Goal: Task Accomplishment & Management: Manage account settings

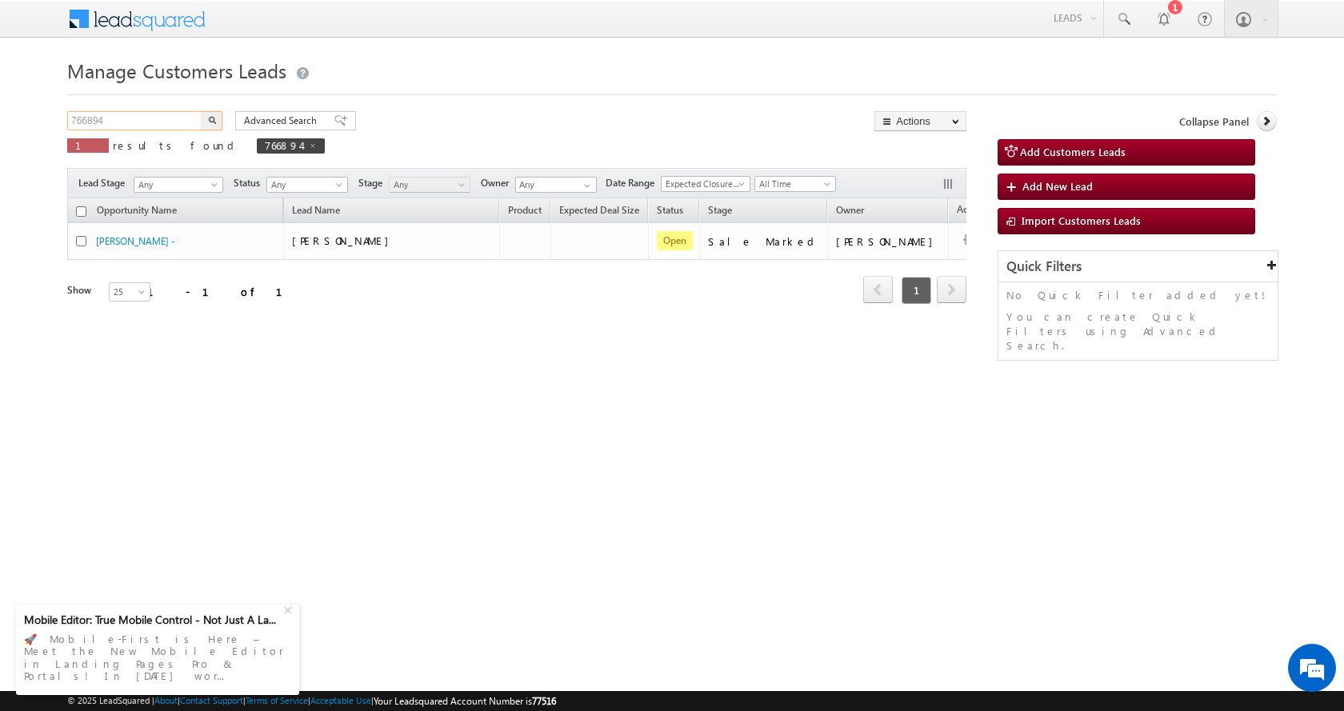
drag, startPoint x: 0, startPoint y: 0, endPoint x: 0, endPoint y: 132, distance: 132.0
click at [0, 132] on body "Menu [PERSON_NAME] sitar a11@k serve .co.i" at bounding box center [672, 226] width 1344 height 453
paste input "78368"
type input "778368"
click at [212, 118] on img "button" at bounding box center [212, 120] width 8 height 8
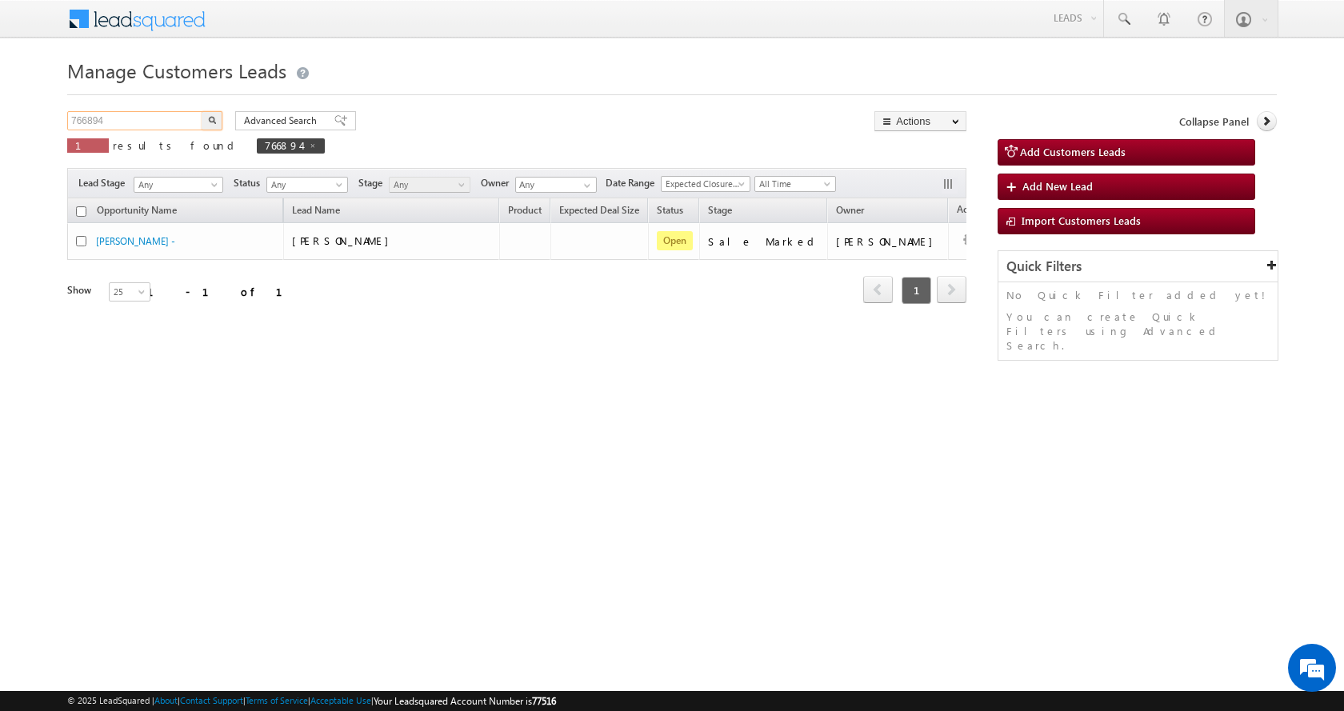
drag, startPoint x: 120, startPoint y: 116, endPoint x: 0, endPoint y: 134, distance: 121.4
click at [0, 134] on body "Menu Aman Yadav sitar a11@k serve .co.i" at bounding box center [672, 226] width 1344 height 453
paste input "78368"
type input "778368"
click at [202, 111] on button "button" at bounding box center [212, 120] width 21 height 19
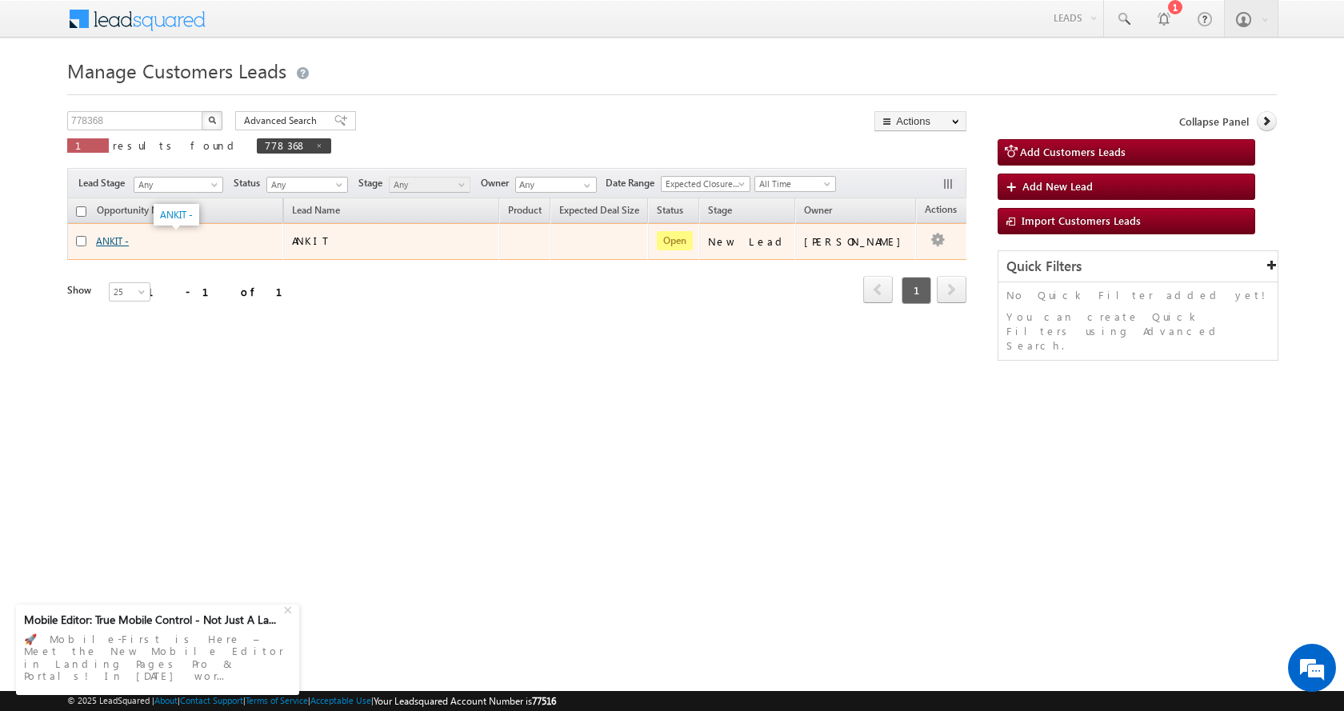
click at [111, 245] on link "ANKIT -" at bounding box center [112, 241] width 33 height 12
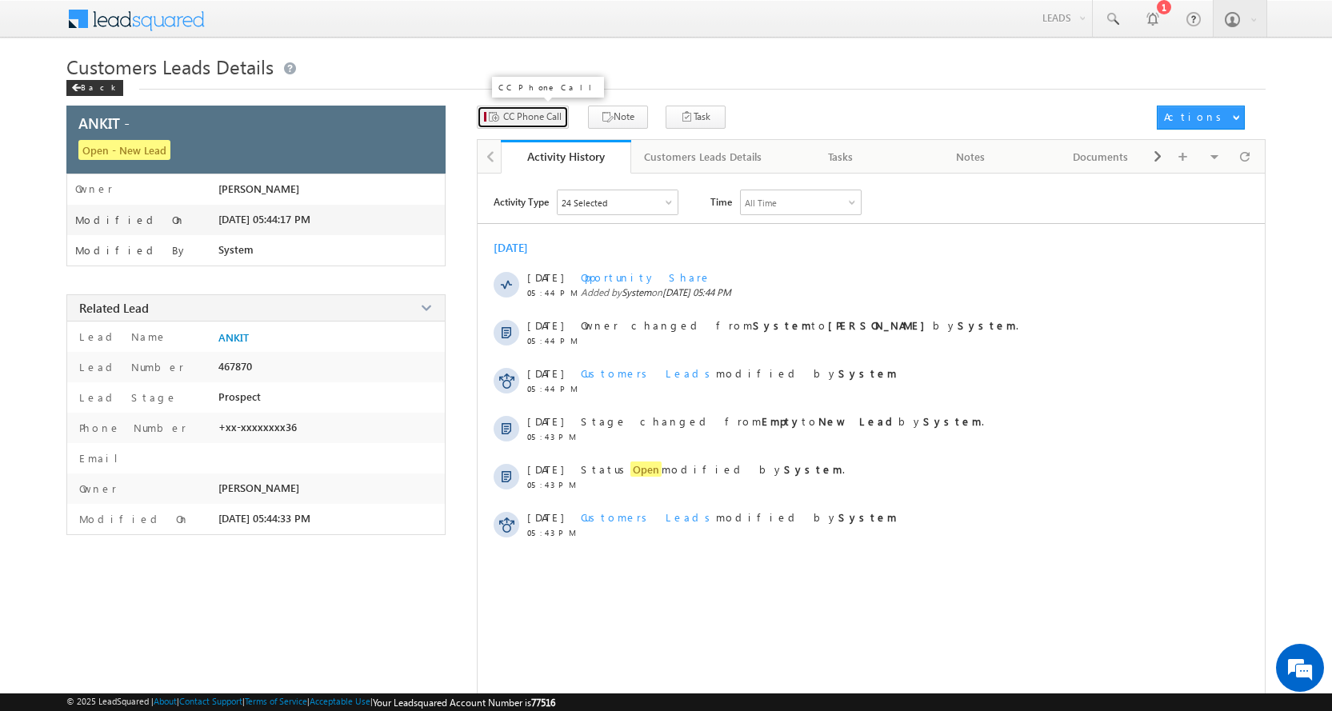
click at [544, 118] on span "CC Phone Call" at bounding box center [532, 117] width 58 height 14
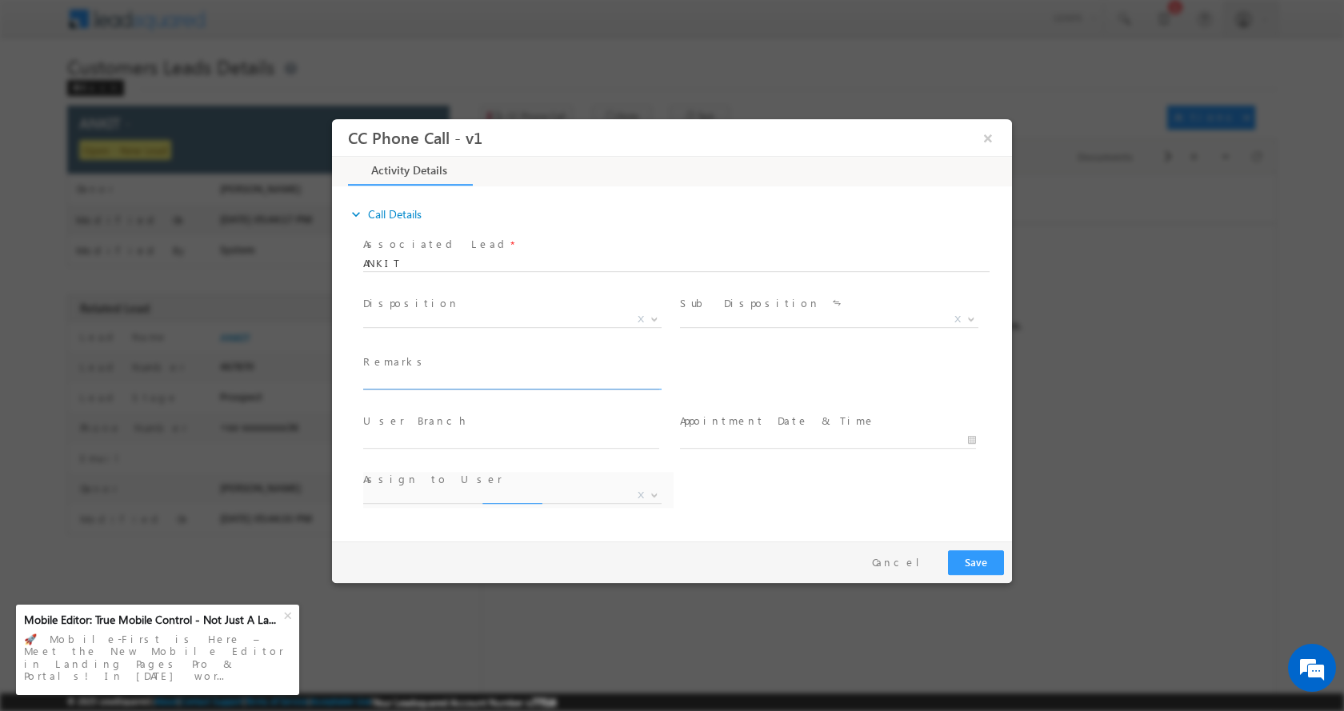
click at [421, 384] on input "text" at bounding box center [511, 381] width 296 height 16
type input "ANKIT-7015111636-P+C-LOAN-37 L-DOWN PYEMENT-1.50 L-PV-32-JOB-INCOME-37 K-BUSINE…"
select select "[PERSON_NAME][EMAIL_ADDRESS][DOMAIN_NAME]"
type input "ANKIT-7015111636-P+C-LOAN-37 L-DOWN PYEMENT-1.50 L-PV-32-JOB-INCOME-37 K-BUSINE…"
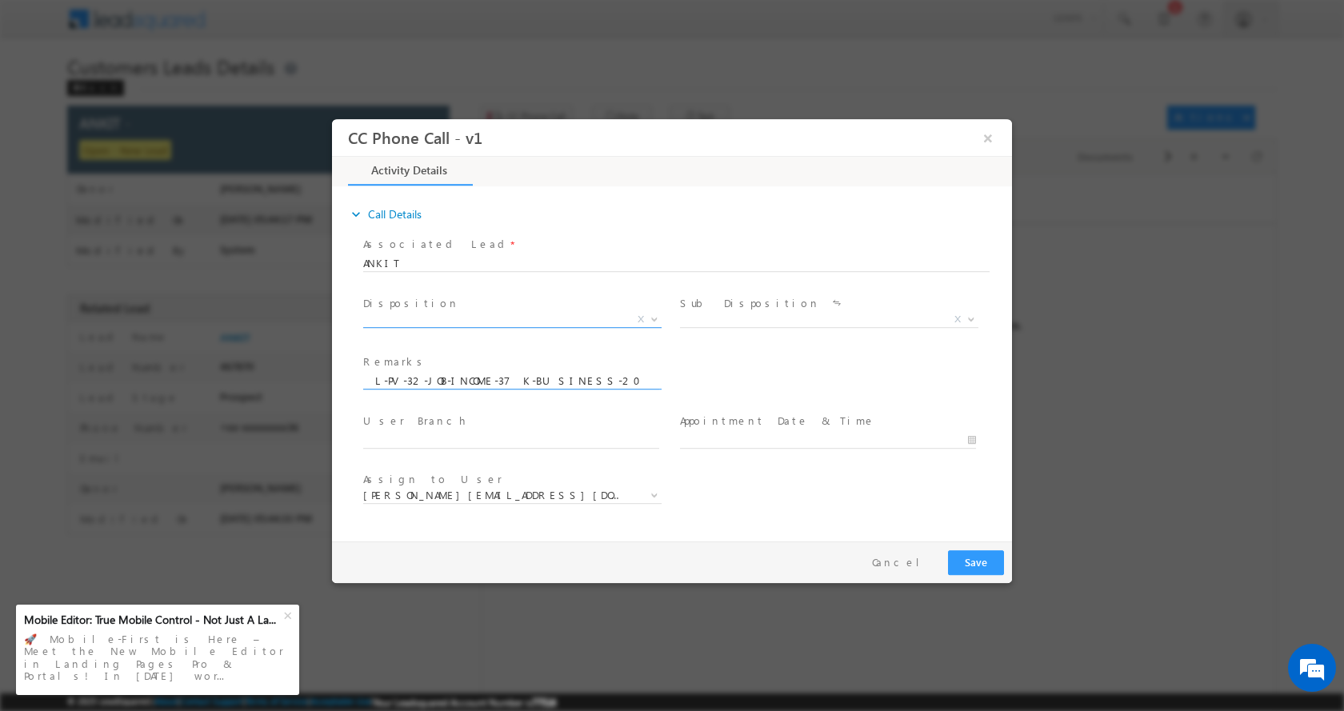
click at [655, 322] on span at bounding box center [653, 318] width 16 height 21
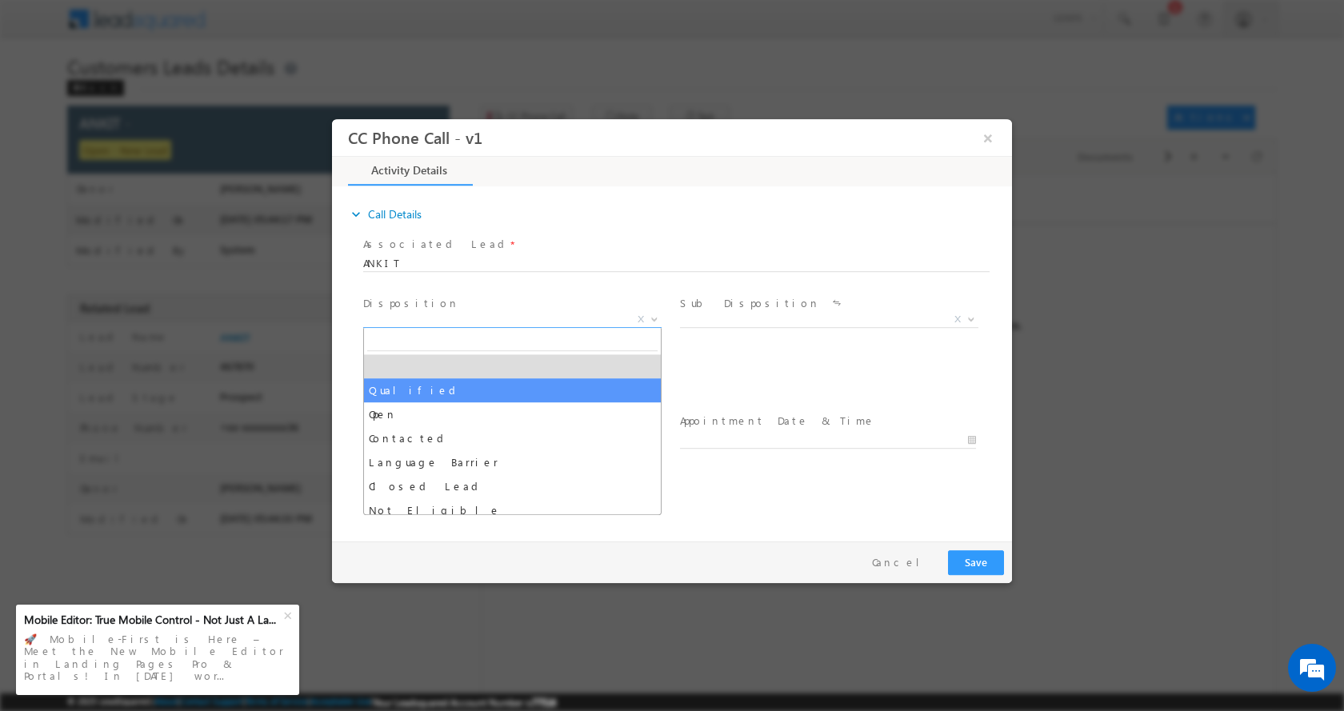
select select "Qualified"
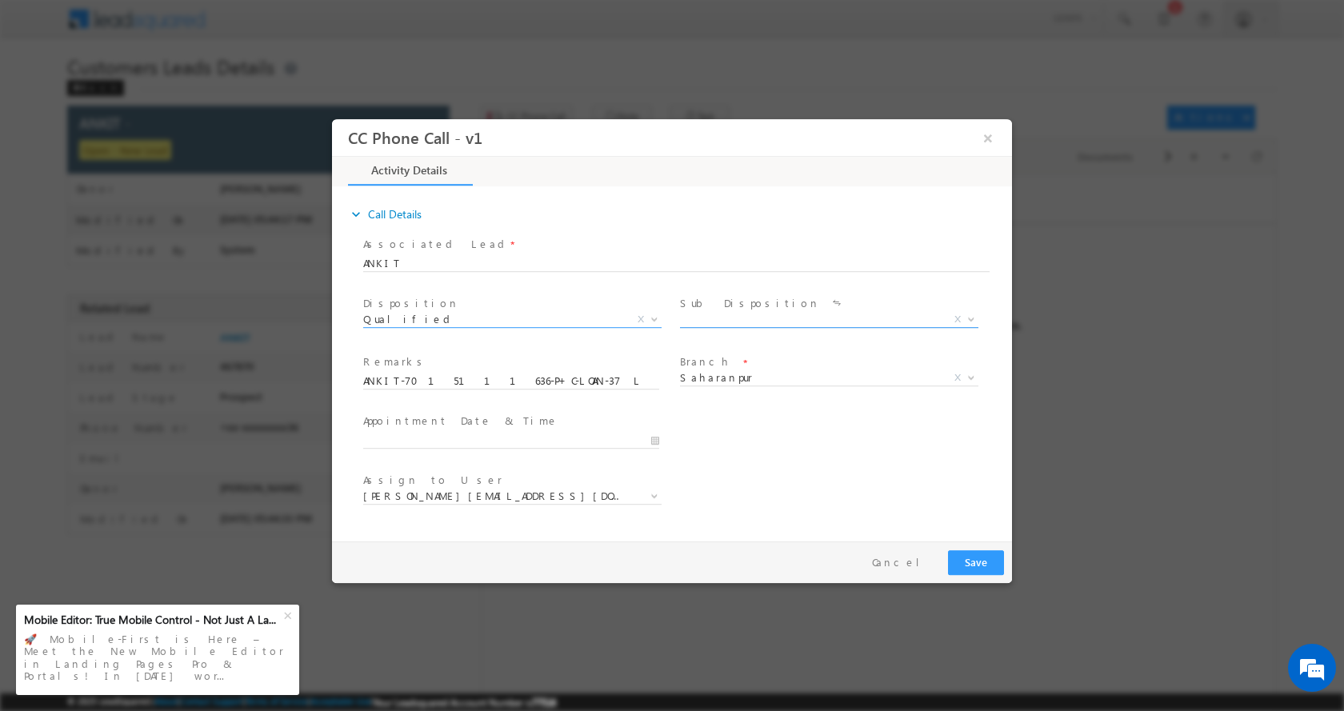
click at [964, 319] on span at bounding box center [969, 318] width 16 height 21
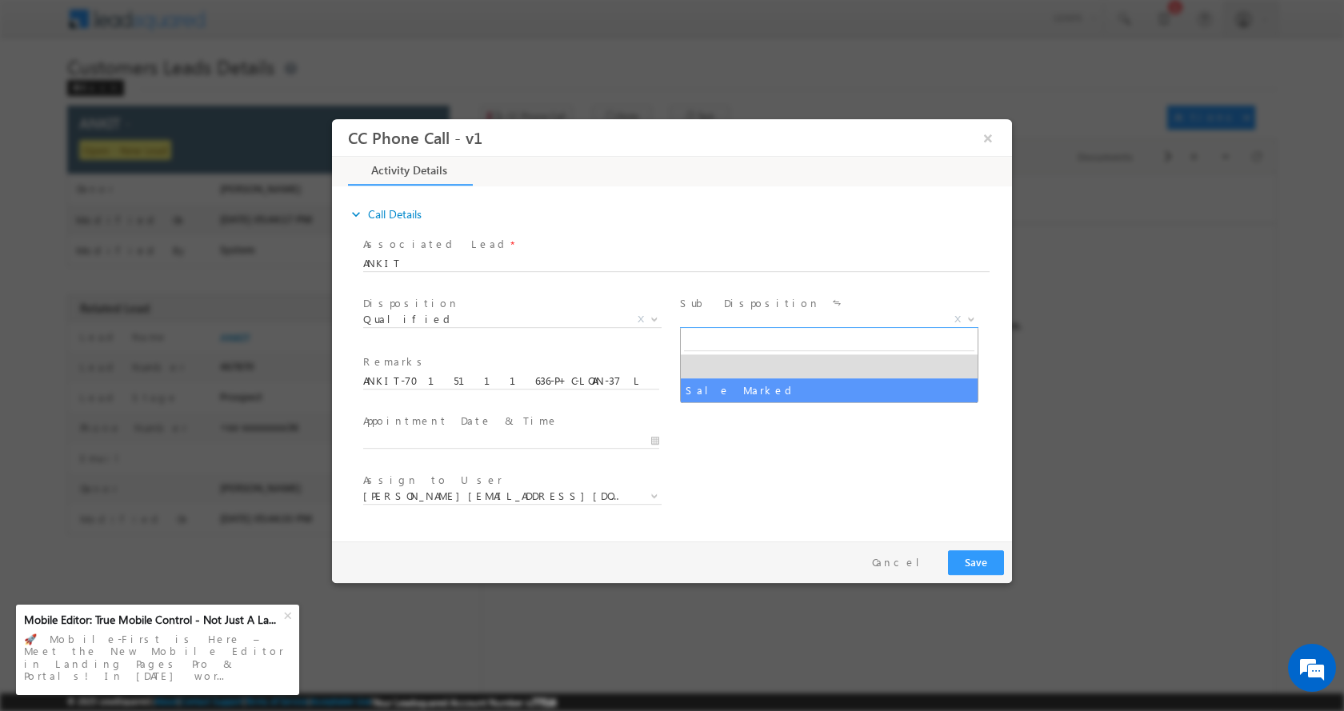
select select "Sale Marked"
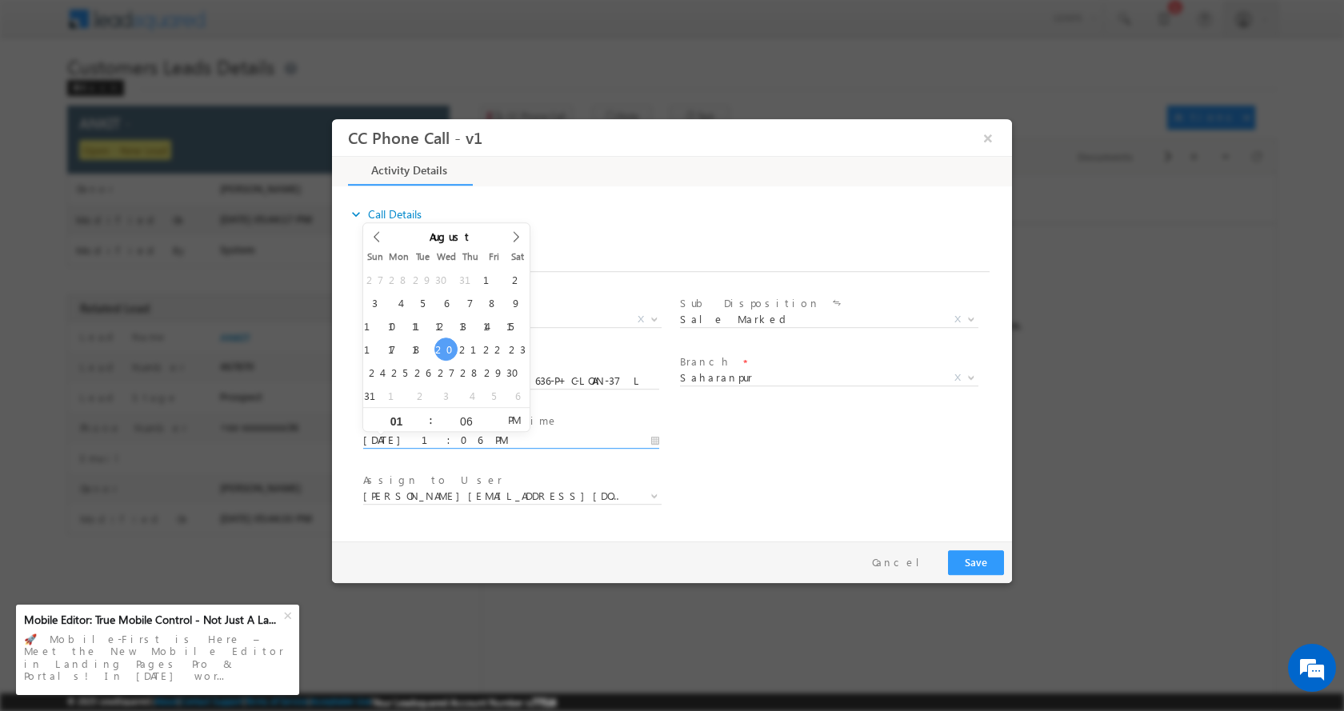
click at [650, 437] on input "08/20/2025 1:06 PM" at bounding box center [511, 440] width 296 height 16
type input "08/21/2025 2:06 PM"
type input "02"
click at [423, 412] on span at bounding box center [423, 413] width 11 height 12
type input "08/21/2025 3:06 PM"
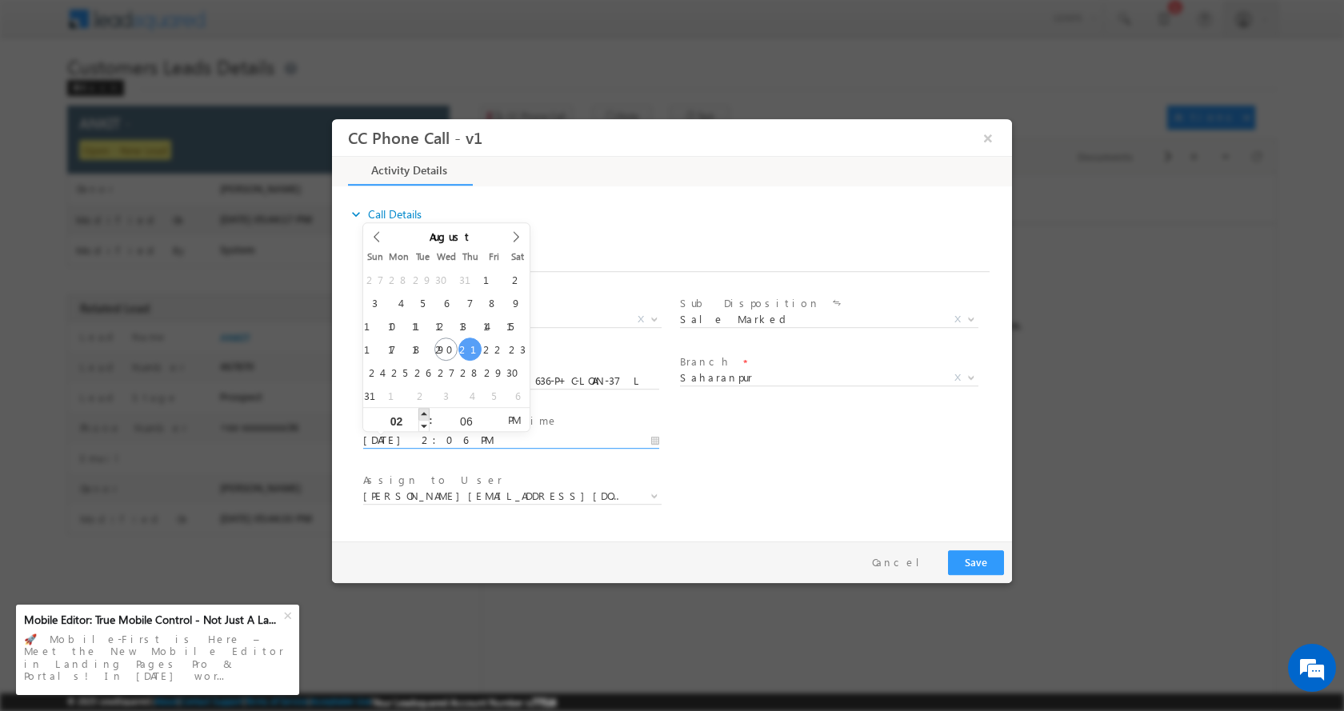
type input "03"
click at [423, 412] on span at bounding box center [423, 413] width 11 height 12
type input "08/21/2025 4:06 PM"
type input "04"
click at [423, 412] on span at bounding box center [423, 413] width 11 height 12
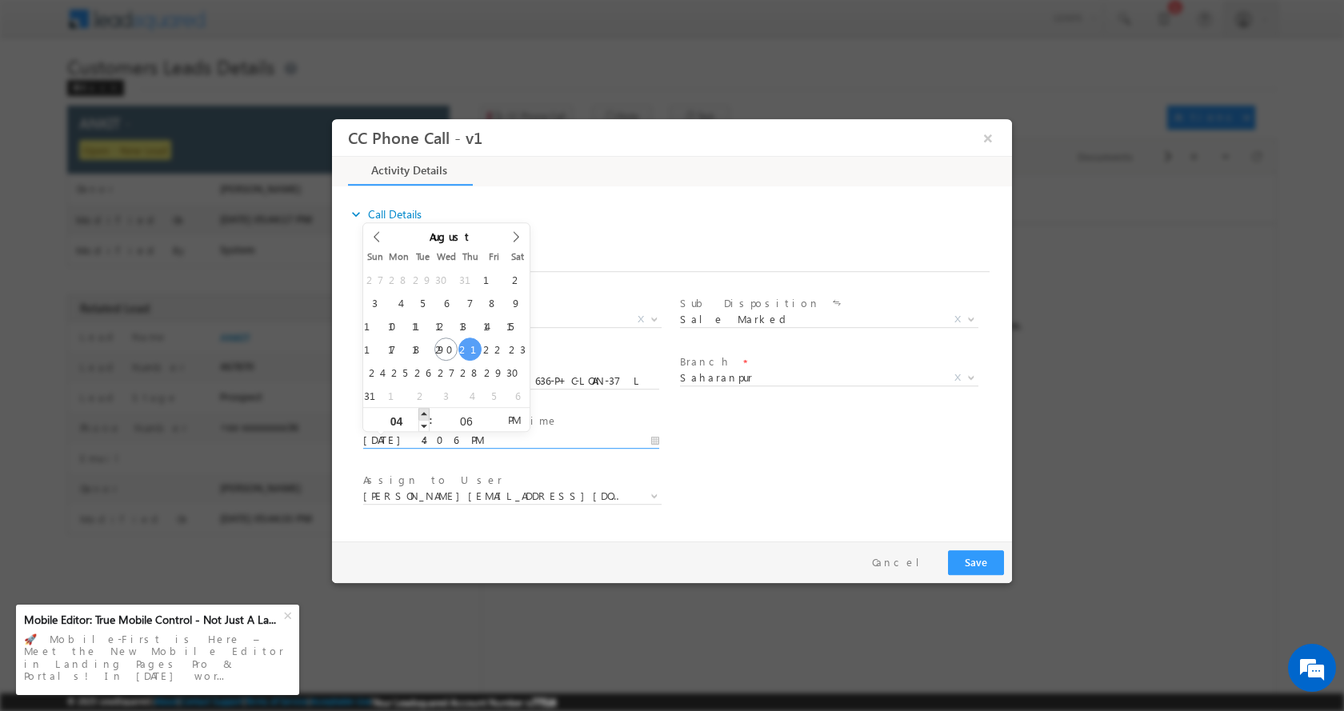
type input "08/21/2025 5:06 PM"
type input "05"
click at [423, 412] on span at bounding box center [423, 413] width 11 height 12
type input "08/21/2025 4:06 PM"
type input "04"
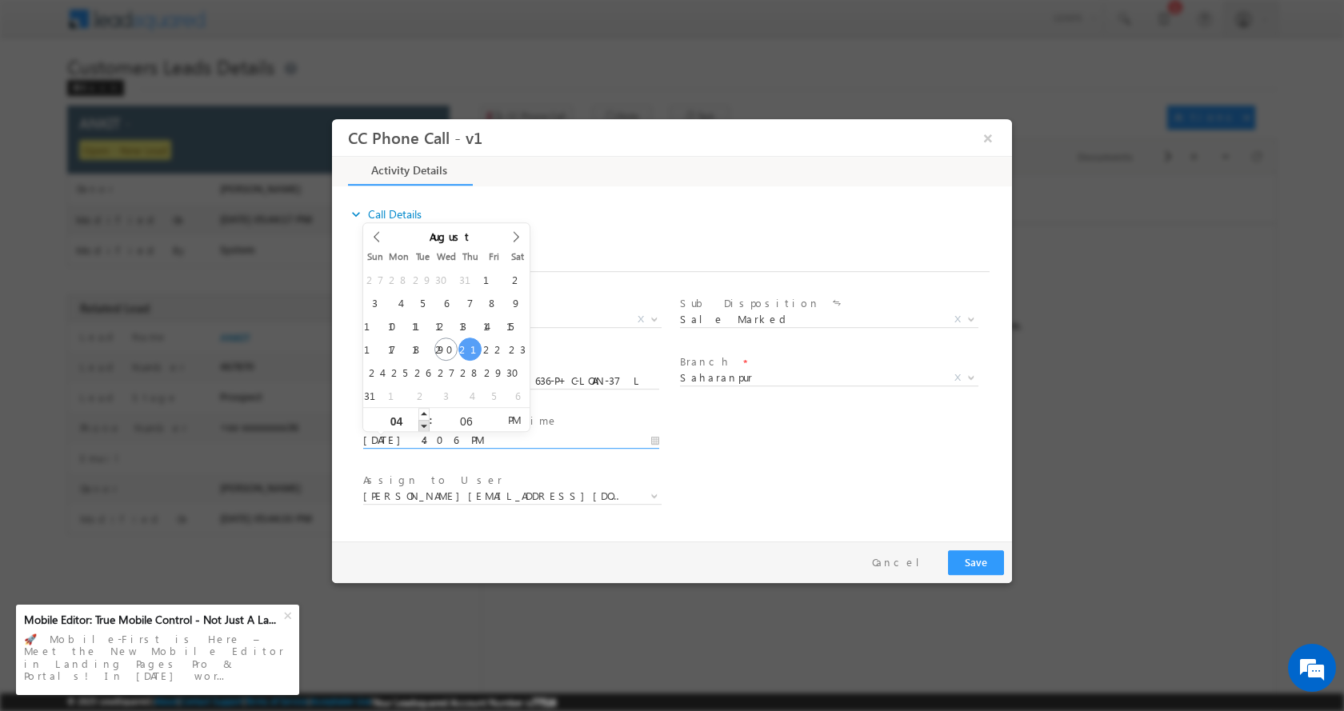
click at [420, 423] on span at bounding box center [423, 425] width 11 height 12
type input "08/21/2025 3:06 PM"
type input "03"
click at [421, 423] on span at bounding box center [423, 425] width 11 height 12
type input "08/21/2025 2:06 PM"
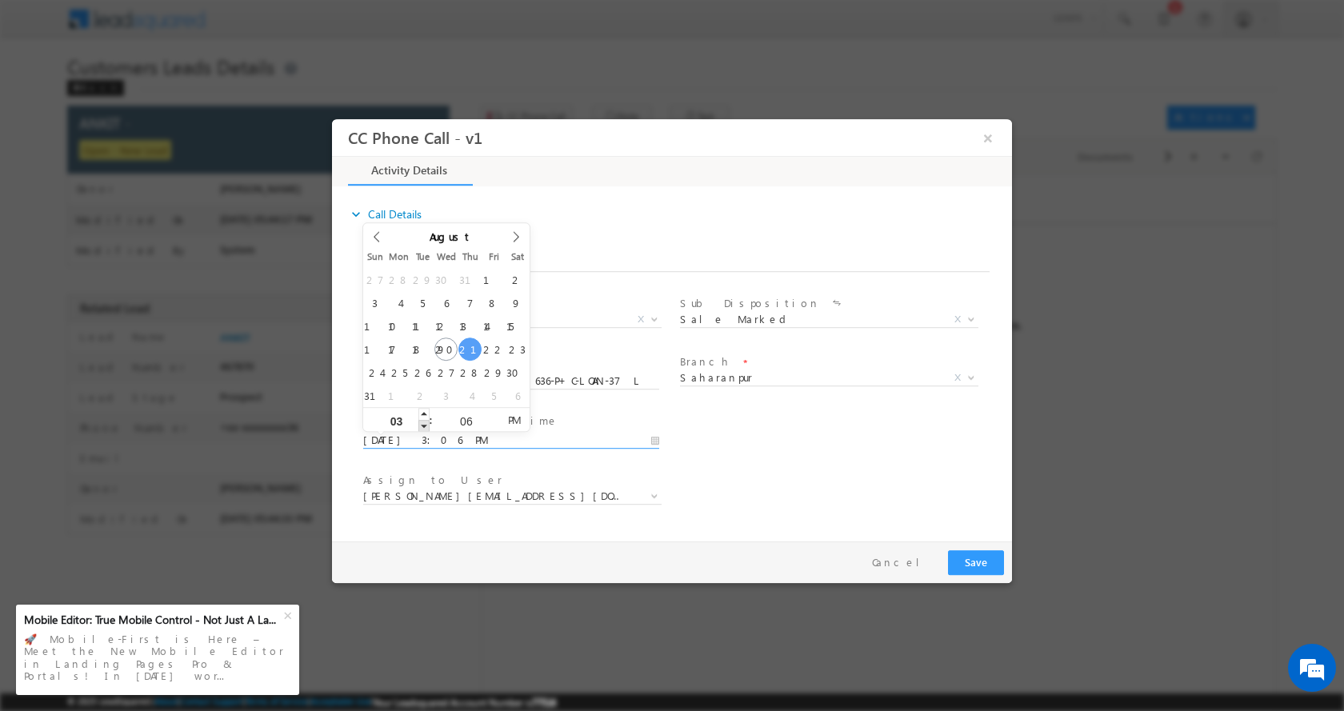
type input "02"
click at [421, 423] on span at bounding box center [423, 425] width 11 height 12
type input "08/21/2025 1:06 PM"
type input "01"
click at [421, 423] on span at bounding box center [423, 425] width 11 height 12
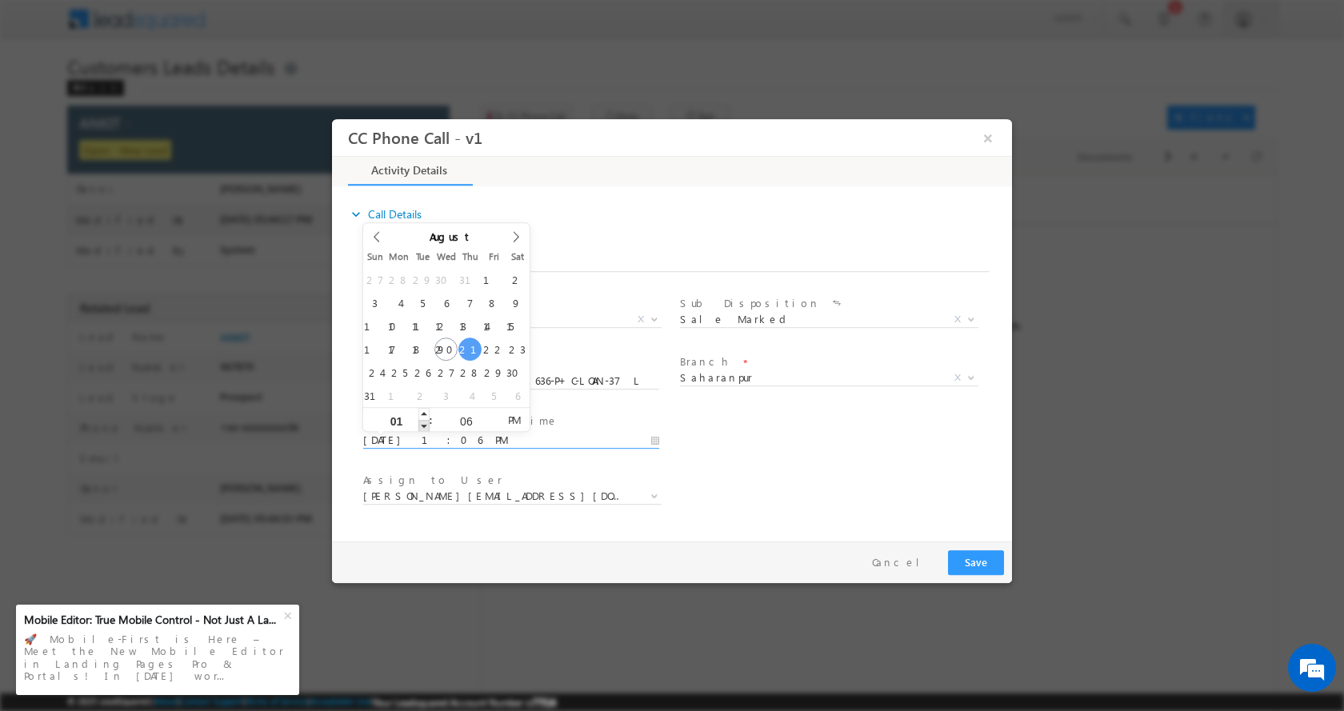
type input "08/21/2025 12:06 PM"
type input "12"
click at [421, 423] on span at bounding box center [423, 425] width 11 height 12
click at [980, 562] on button "Save" at bounding box center [976, 561] width 56 height 25
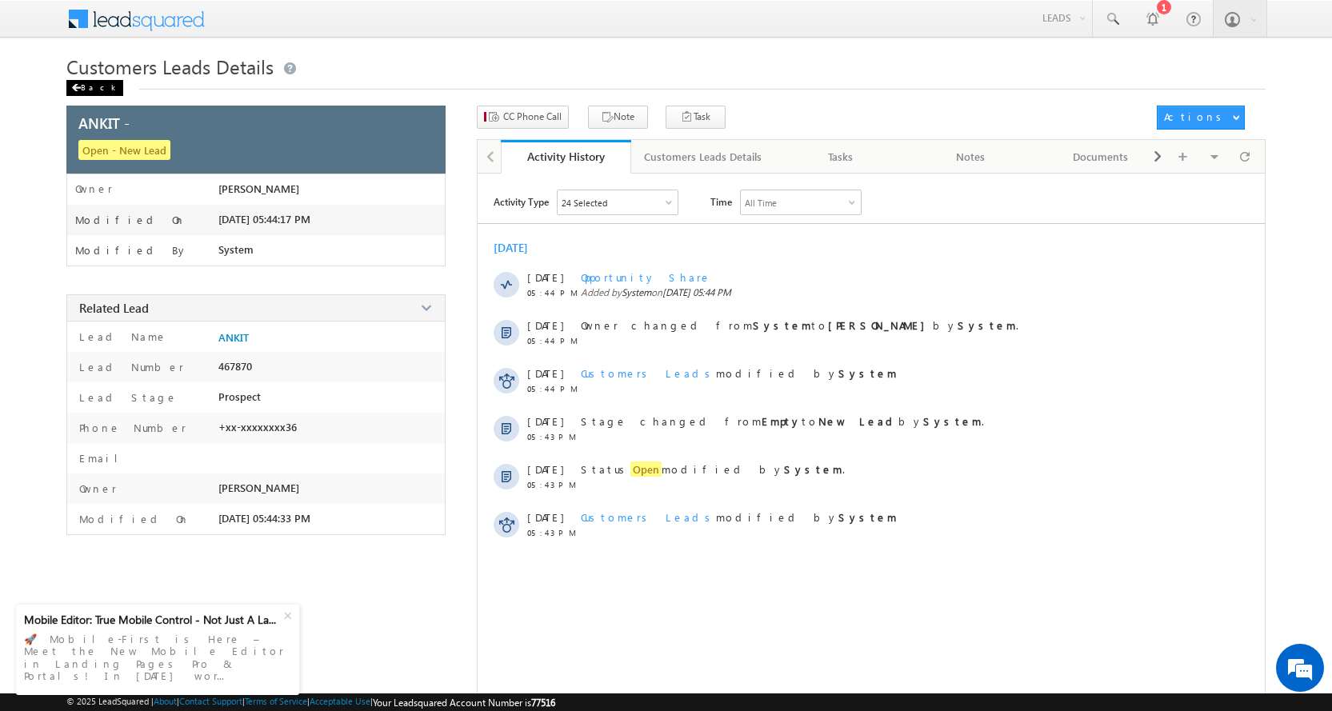
click at [93, 90] on div "Back" at bounding box center [94, 88] width 57 height 16
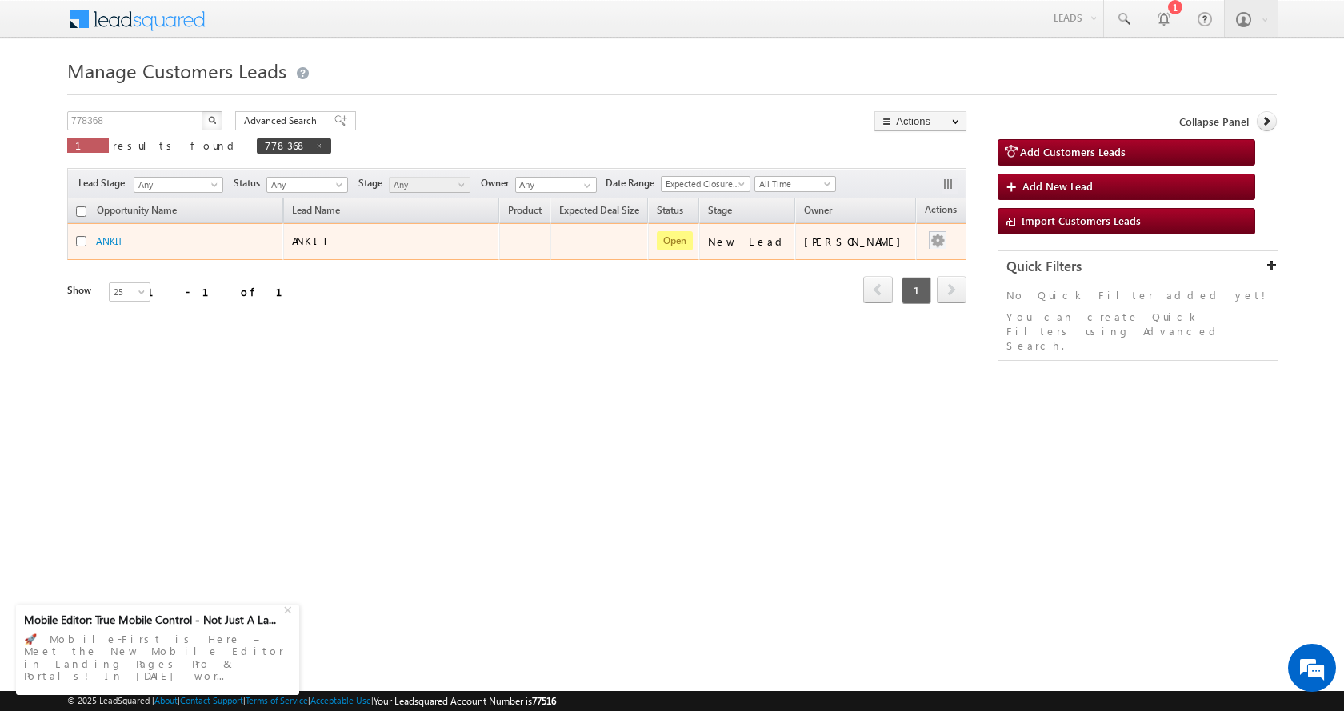
click at [924, 249] on div at bounding box center [937, 241] width 26 height 21
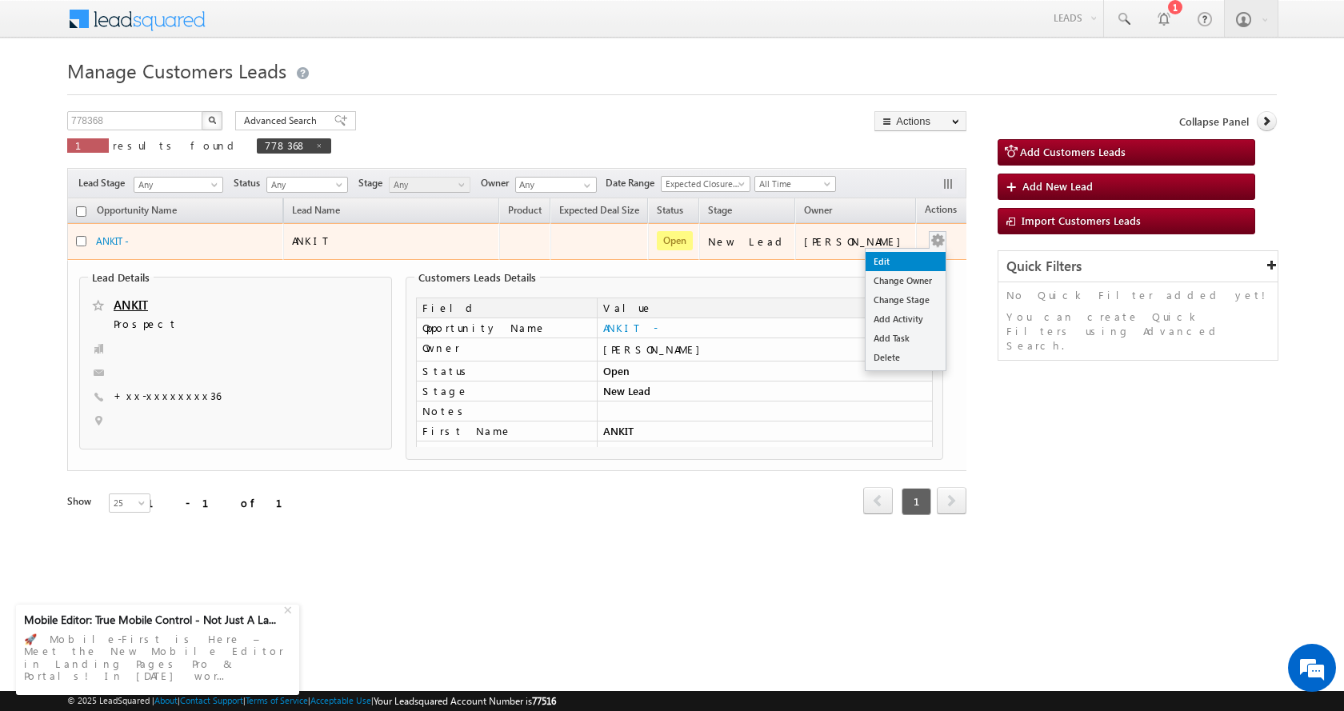
click at [897, 258] on link "Edit" at bounding box center [905, 261] width 80 height 19
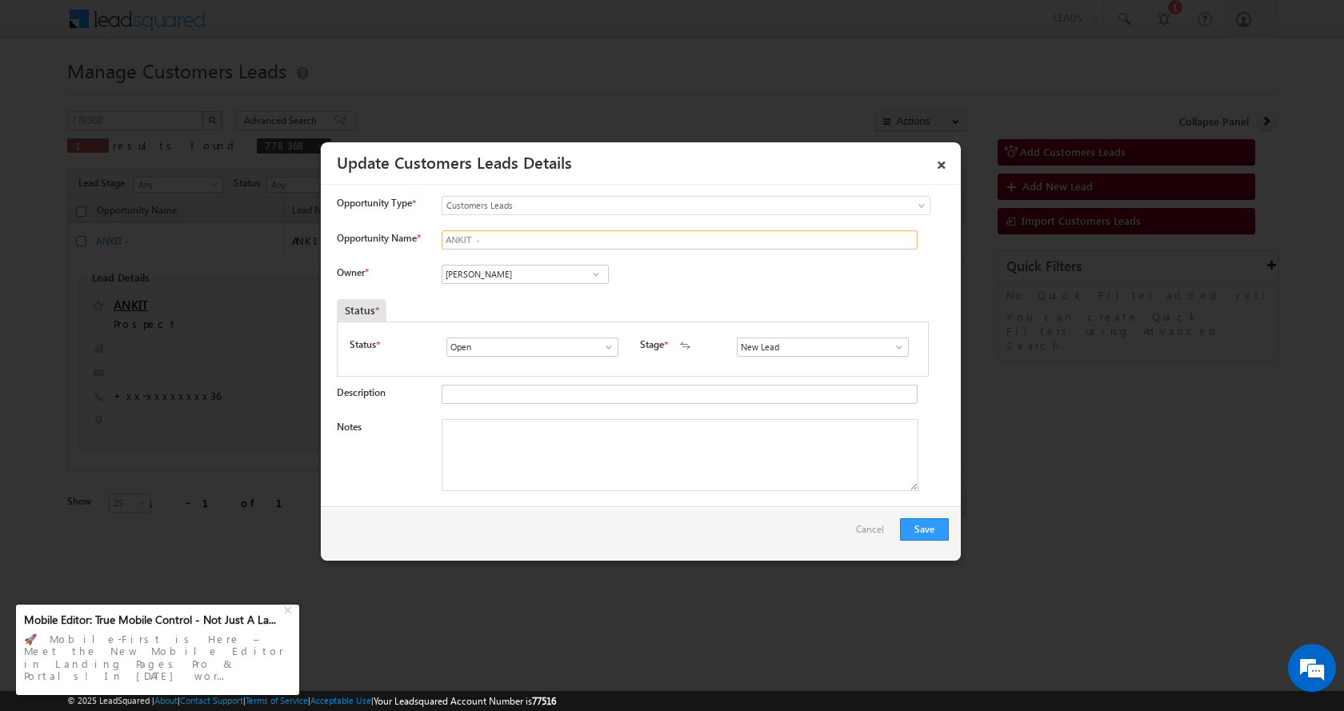
click at [489, 238] on input "ANKIT -" at bounding box center [679, 239] width 476 height 19
click at [481, 274] on input "Vikas Halwai" at bounding box center [524, 274] width 167 height 19
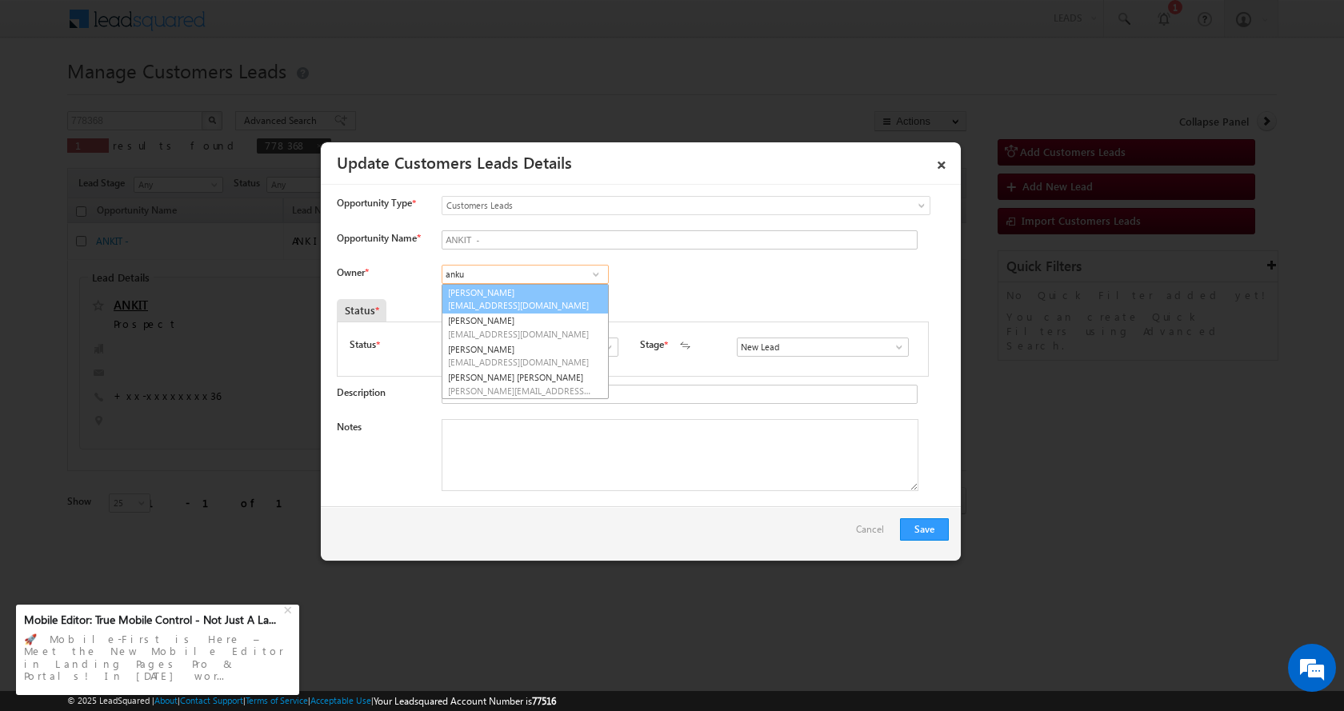
click at [579, 292] on link "Ankur Kumar ankur.kumar1@sgrlimited.in" at bounding box center [524, 299] width 167 height 30
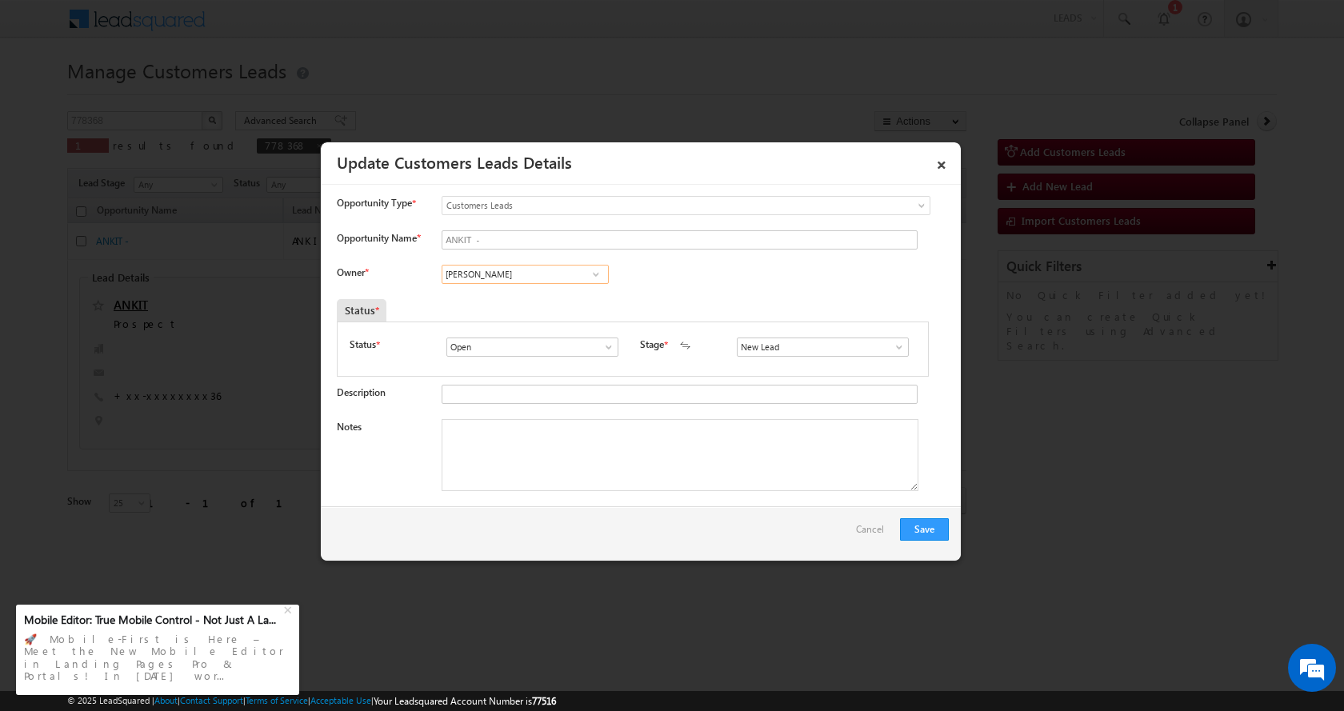
type input "Ankur Kumar"
click at [480, 424] on textarea "Notes" at bounding box center [679, 455] width 477 height 72
paste textarea "ANKIT-7015111636-P+C-LOAN-37 L-DOWN PYEMENT-1.50 L-PV-32-JOB-INCOME-37 K-BUSINE…"
click at [665, 450] on textarea "ANKIT-7015111636-P+C-LOAN-37 L-DOWN PYEMENT-1.50 L-PV-32-JOB-INCOME-37 K-BUSINE…" at bounding box center [679, 455] width 477 height 72
type textarea "ANKIT-7015111636-P+C-LOAN-37 L-DOWN PYEMENT-1.50 L-PV-32-JOB-INCOME-37 K-BUSINE…"
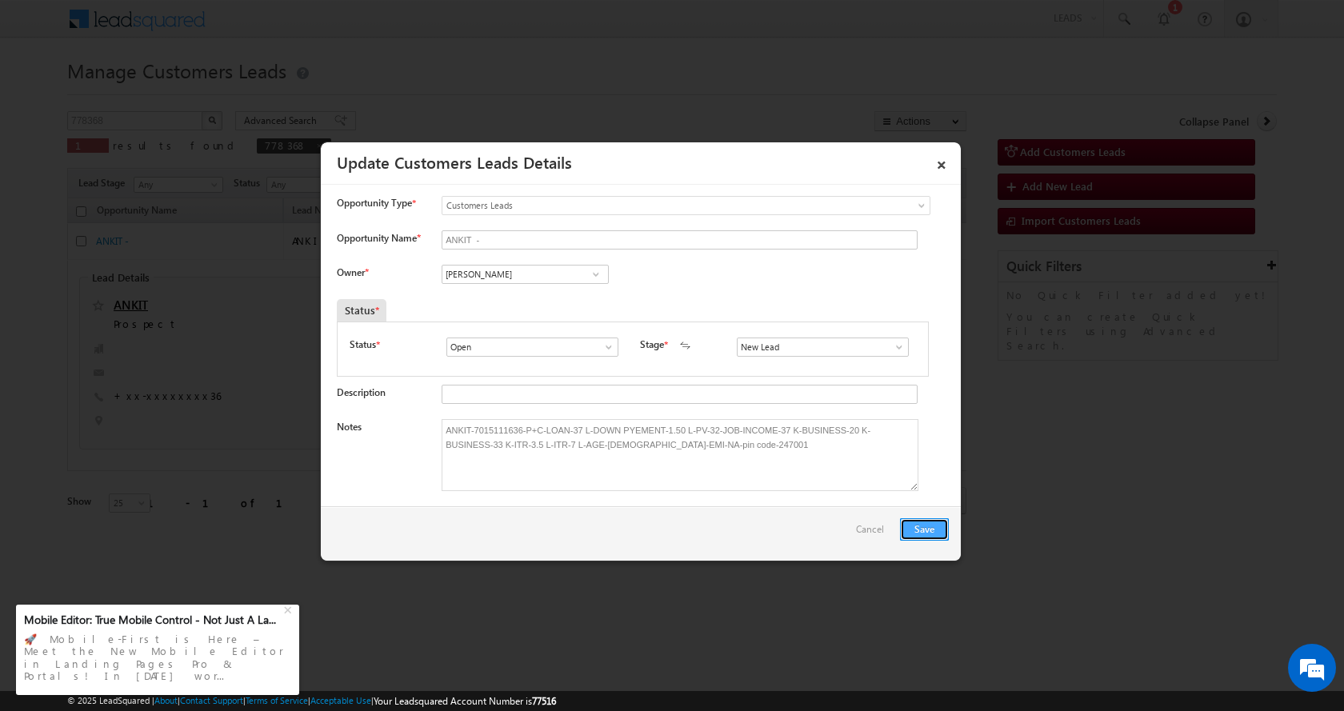
click at [927, 531] on button "Save" at bounding box center [924, 529] width 49 height 22
